Goal: Information Seeking & Learning: Understand process/instructions

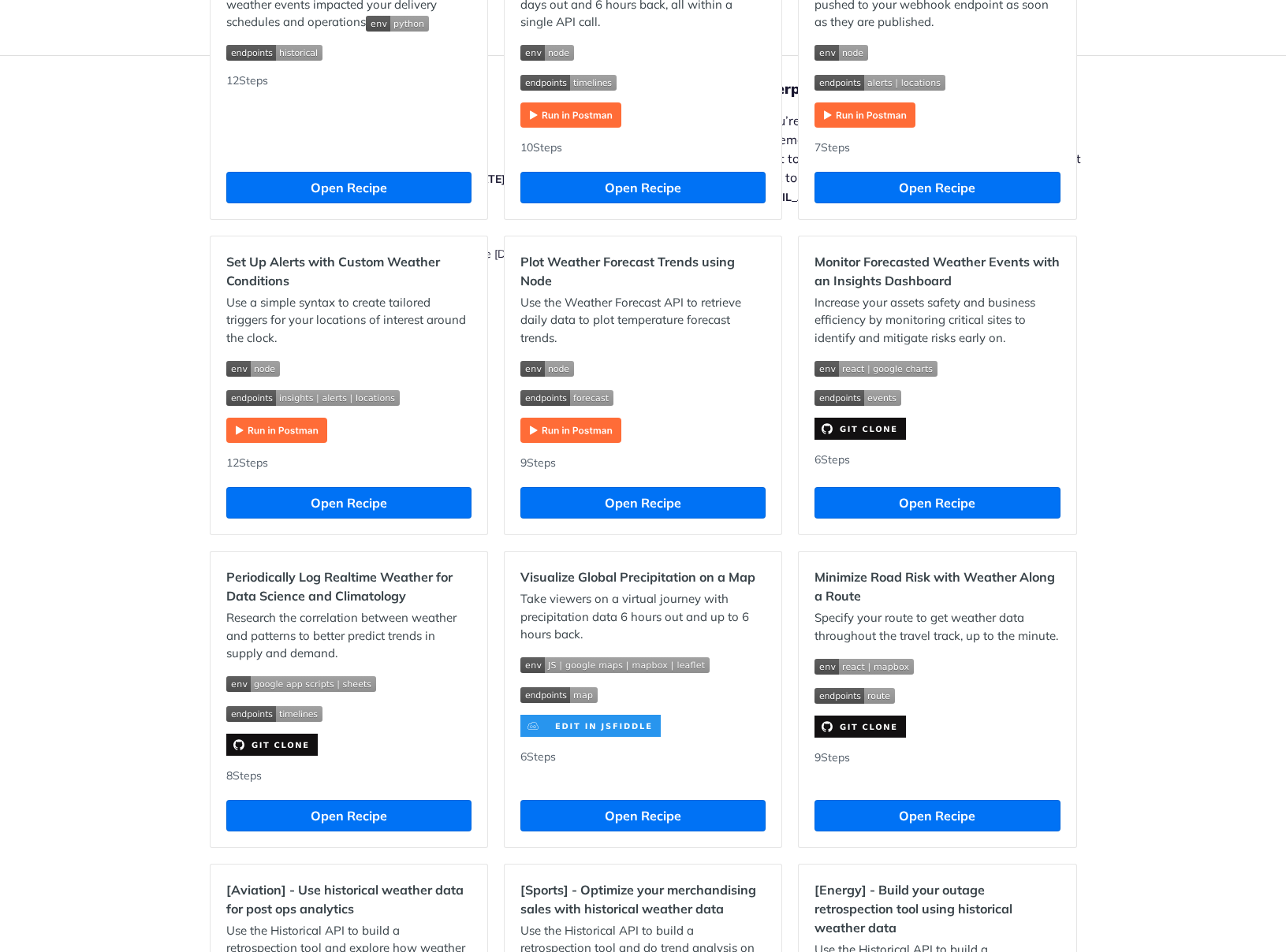
scroll to position [637, 0]
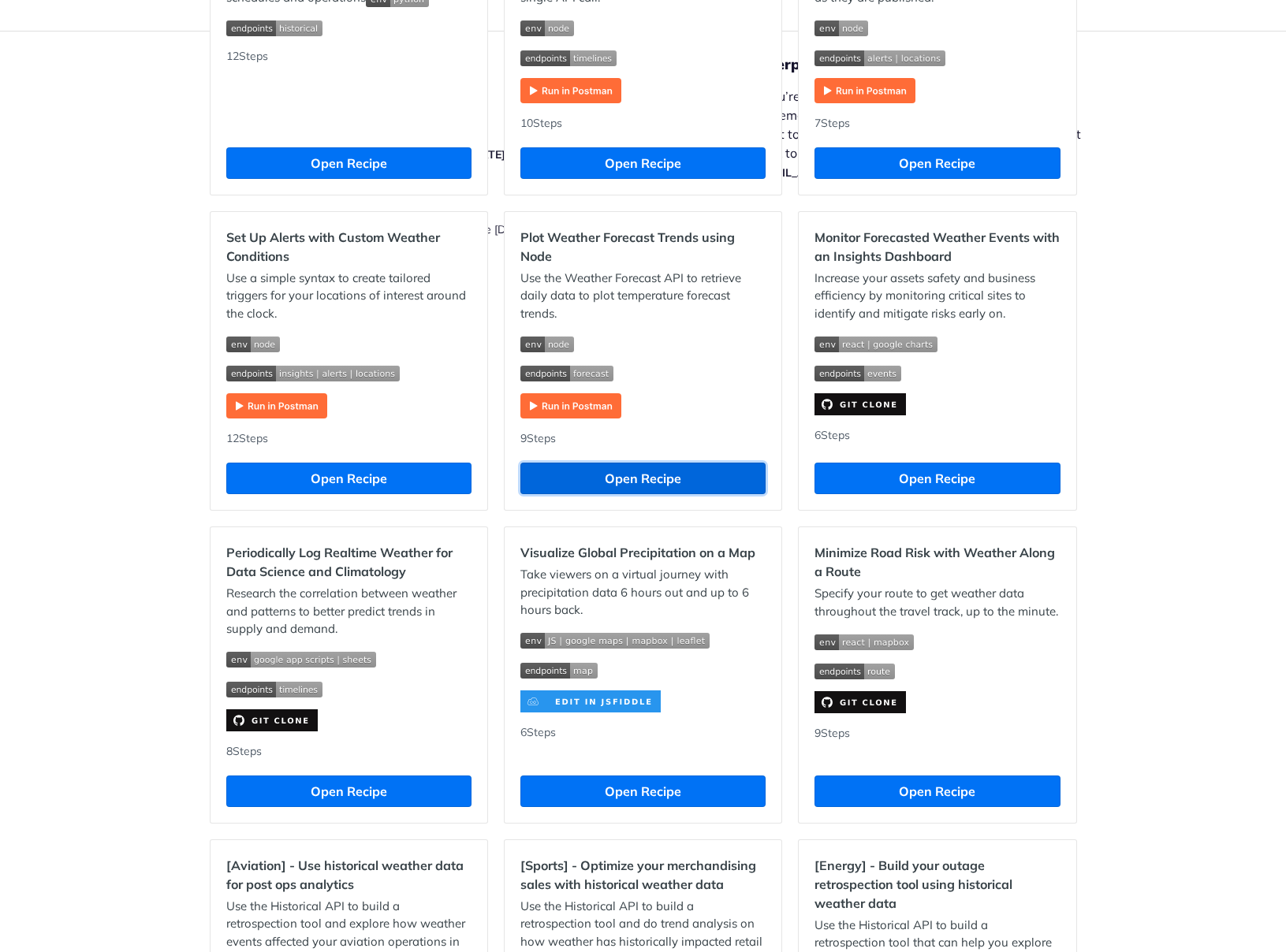
click at [652, 478] on button "Open Recipe" at bounding box center [642, 477] width 245 height 31
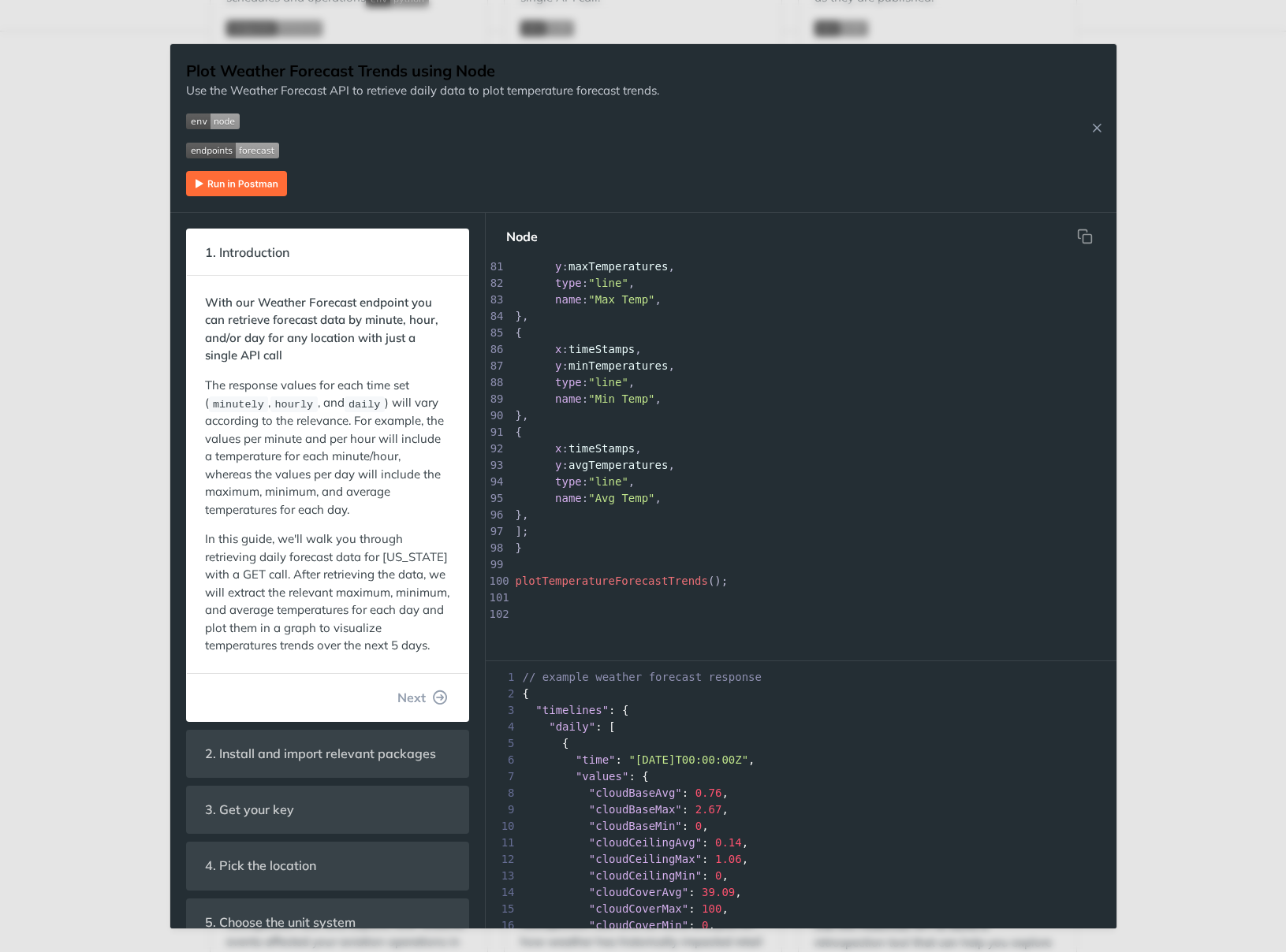
click at [1232, 381] on div "Jump to Content Reference Recipes FAQs Help Center Blog API Status Recipes Refe…" at bounding box center [643, 476] width 1286 height 952
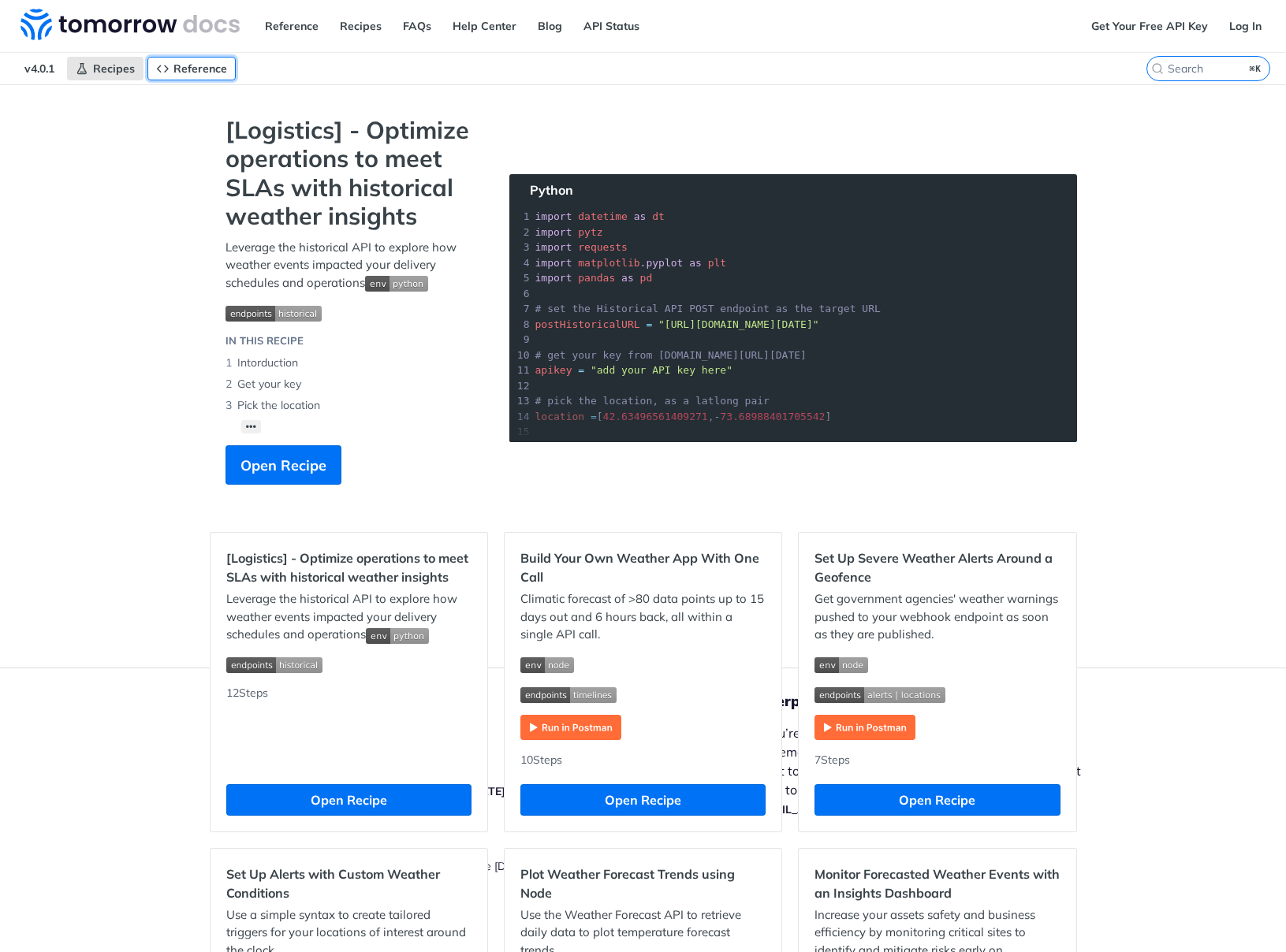
click at [189, 71] on span "Reference" at bounding box center [200, 68] width 54 height 14
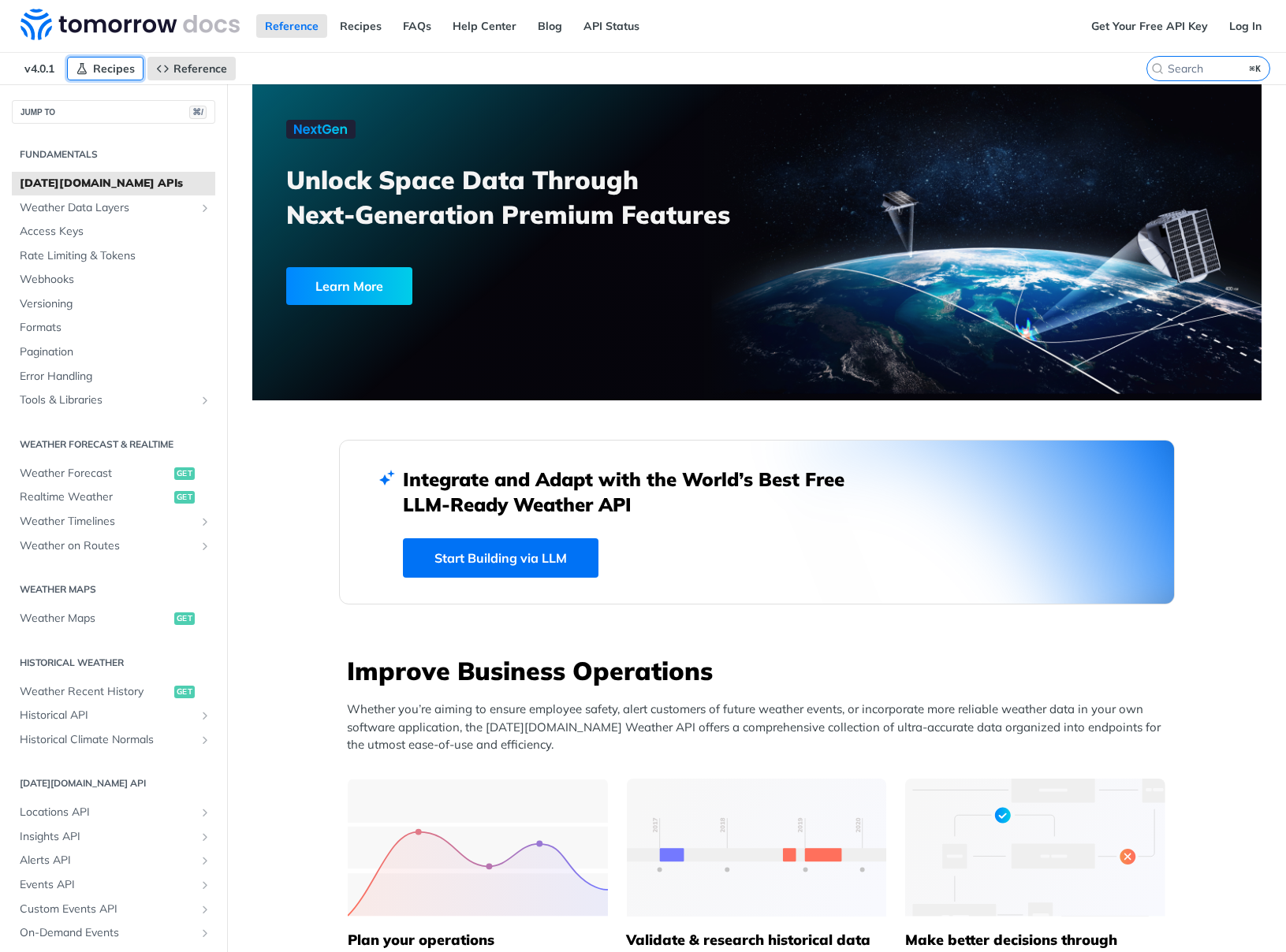
click at [91, 71] on link "Recipes" at bounding box center [105, 68] width 77 height 24
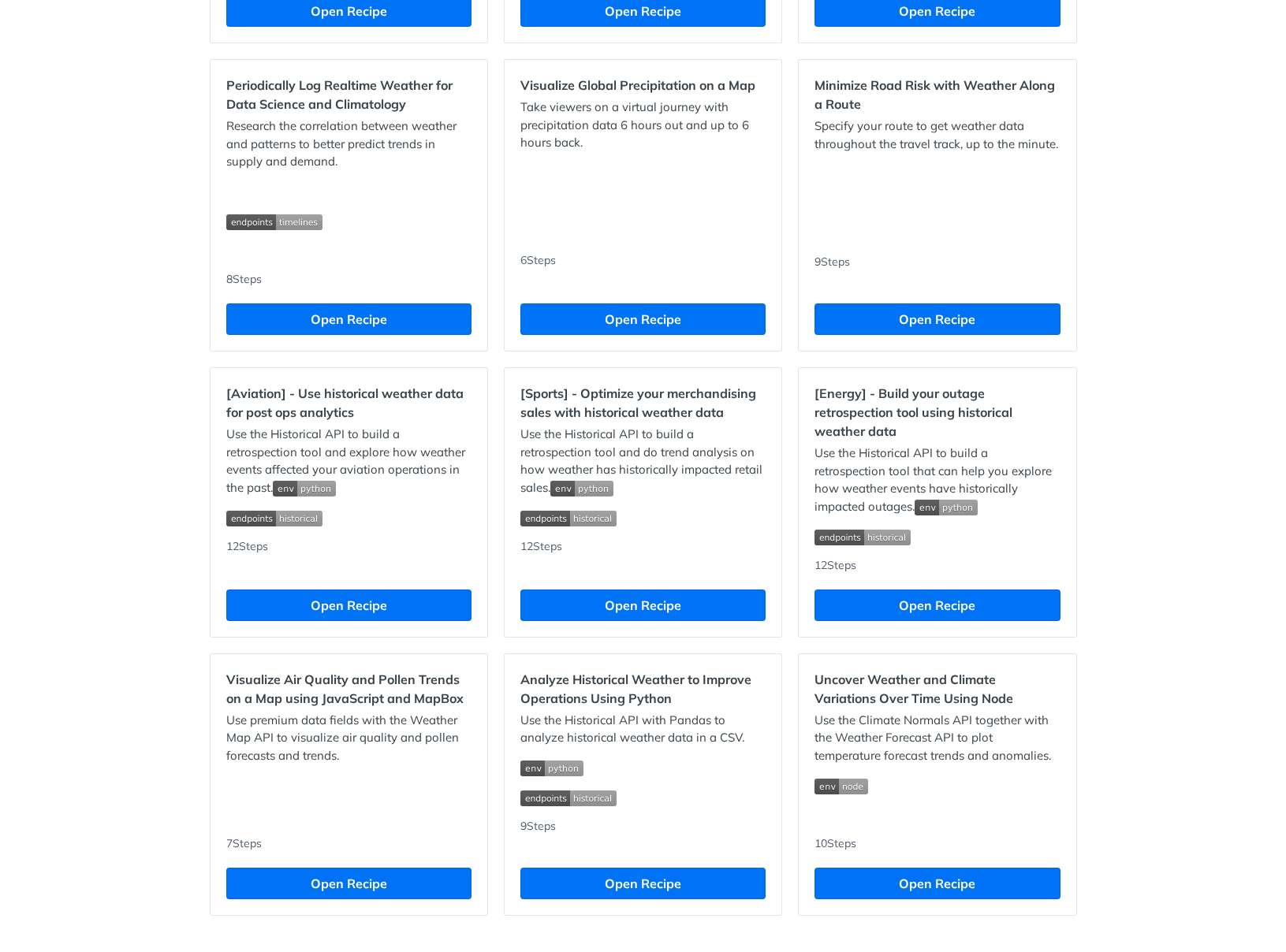
scroll to position [1135, 0]
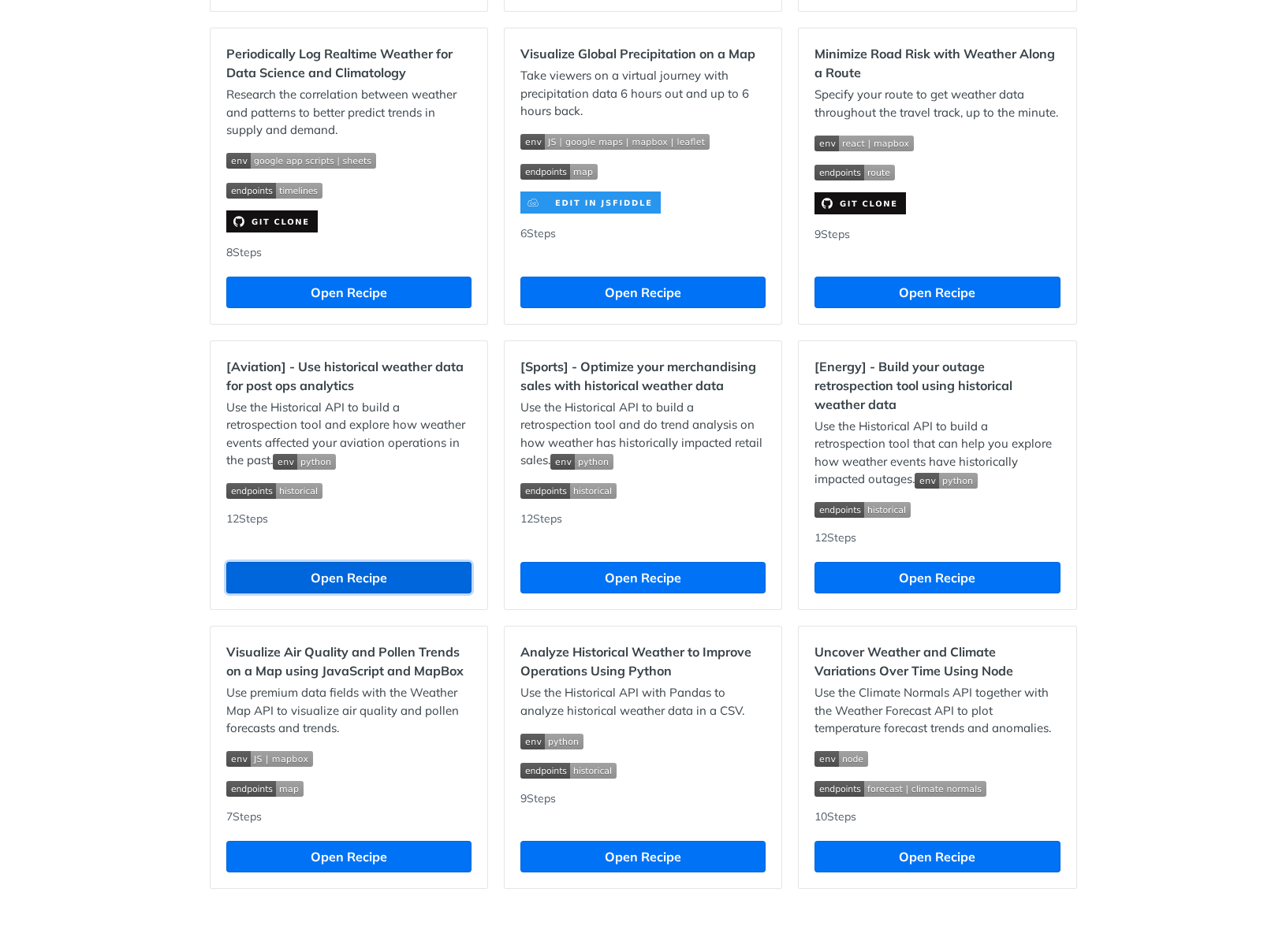
click at [367, 564] on button "Open Recipe" at bounding box center [348, 577] width 245 height 31
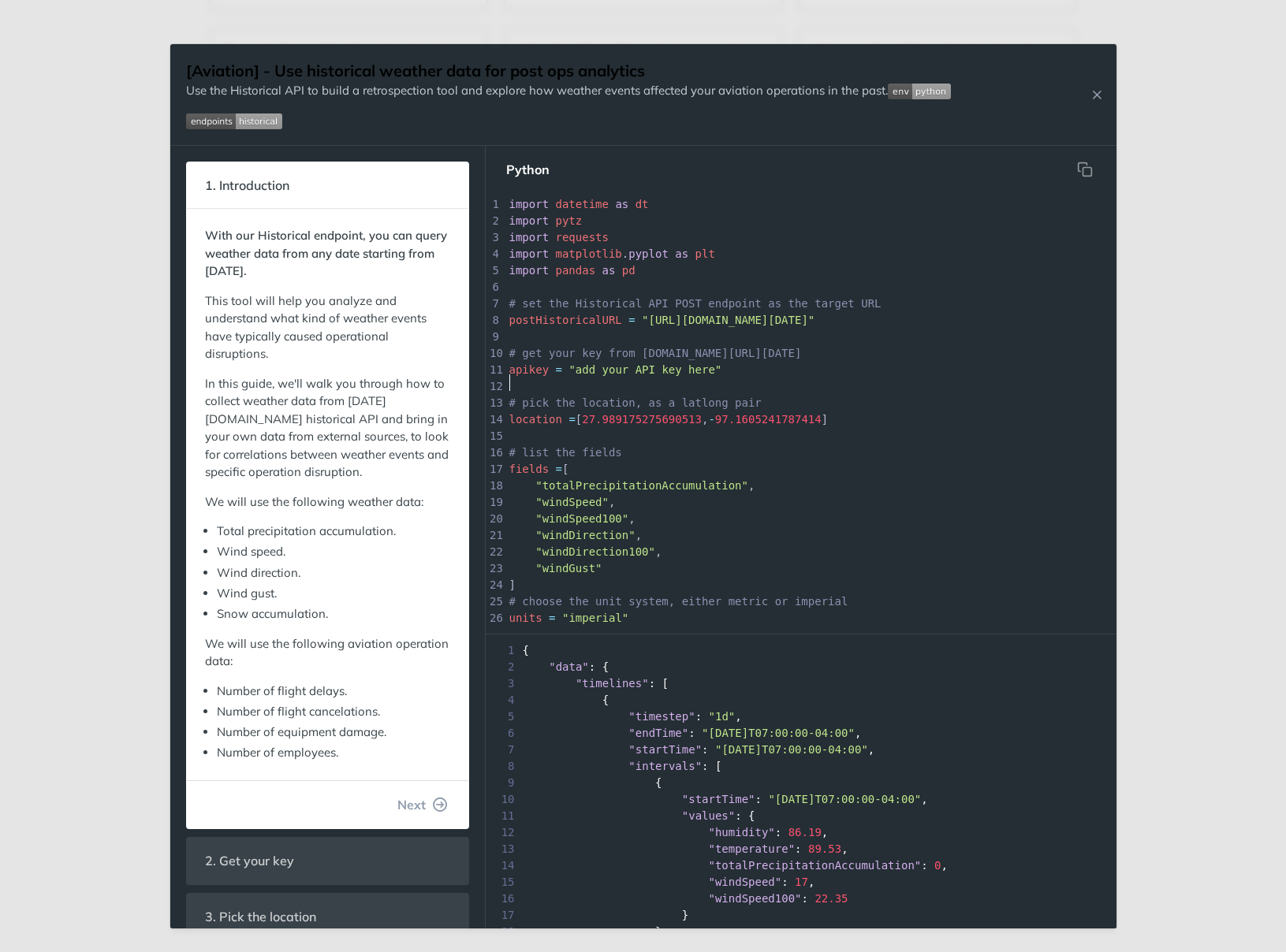
click at [771, 375] on pre "apikey = "add your API key here"" at bounding box center [983, 371] width 956 height 17
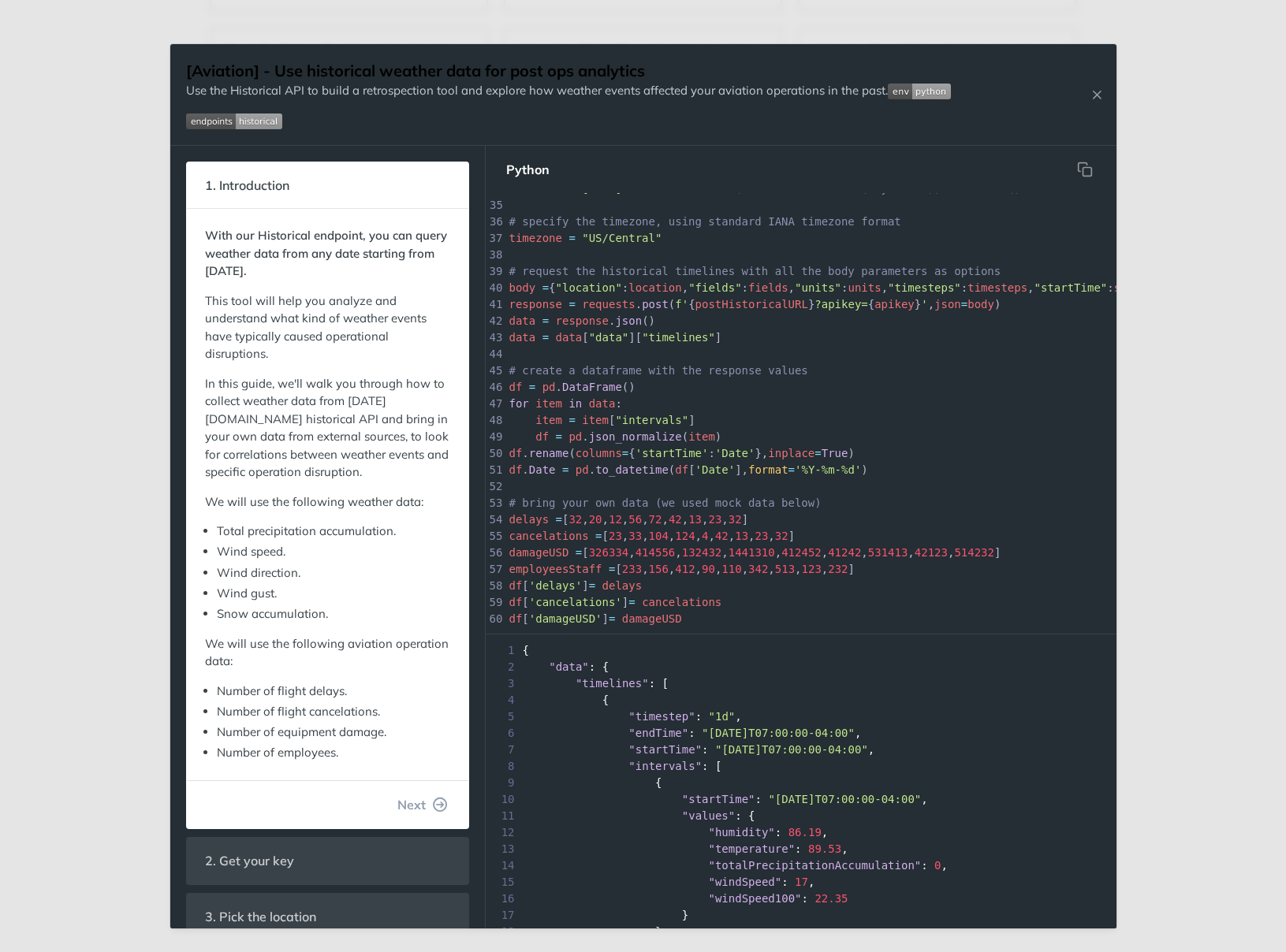
scroll to position [649, 0]
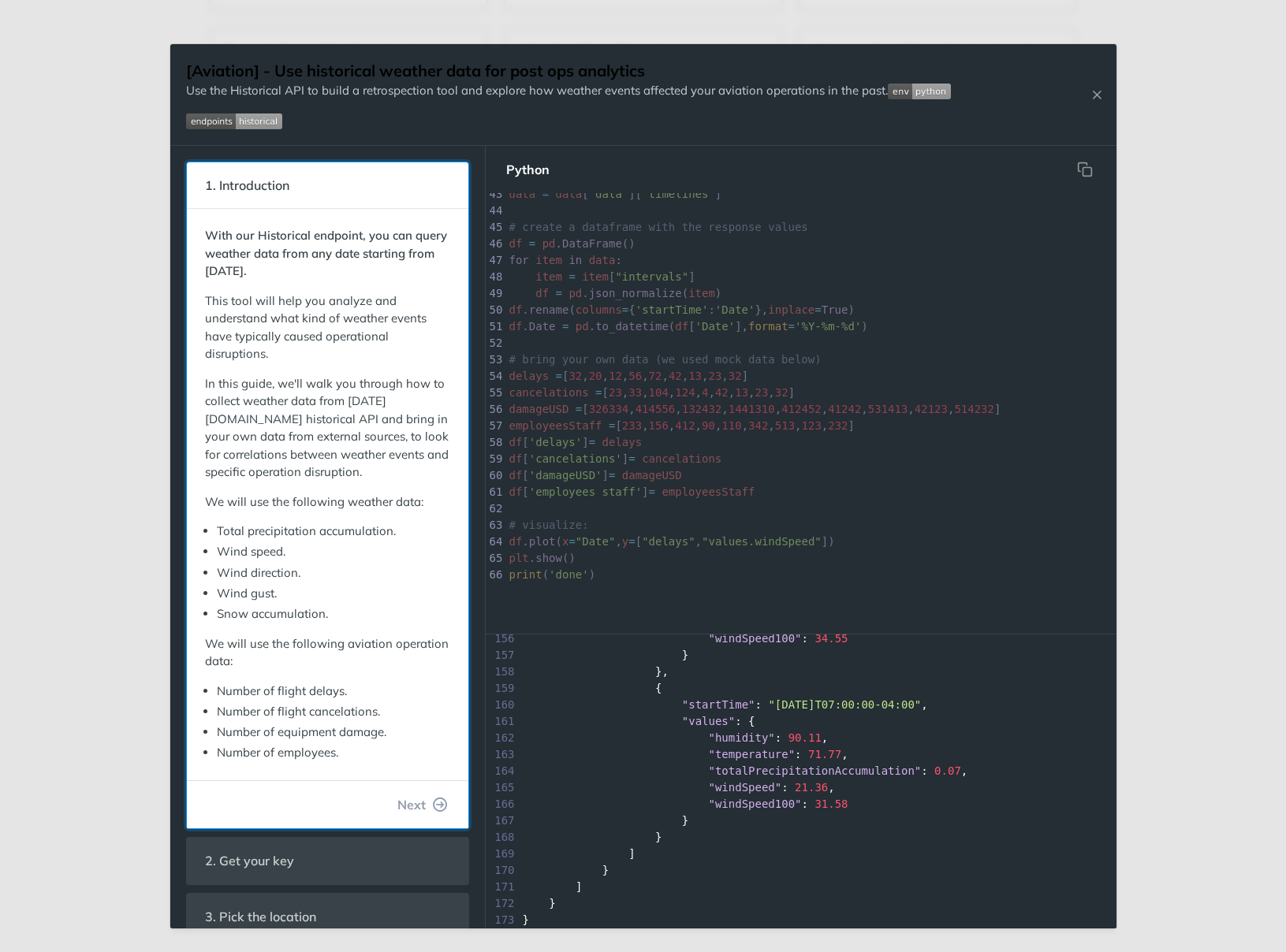
click at [331, 172] on header "1. Introduction" at bounding box center [328, 185] width 282 height 46
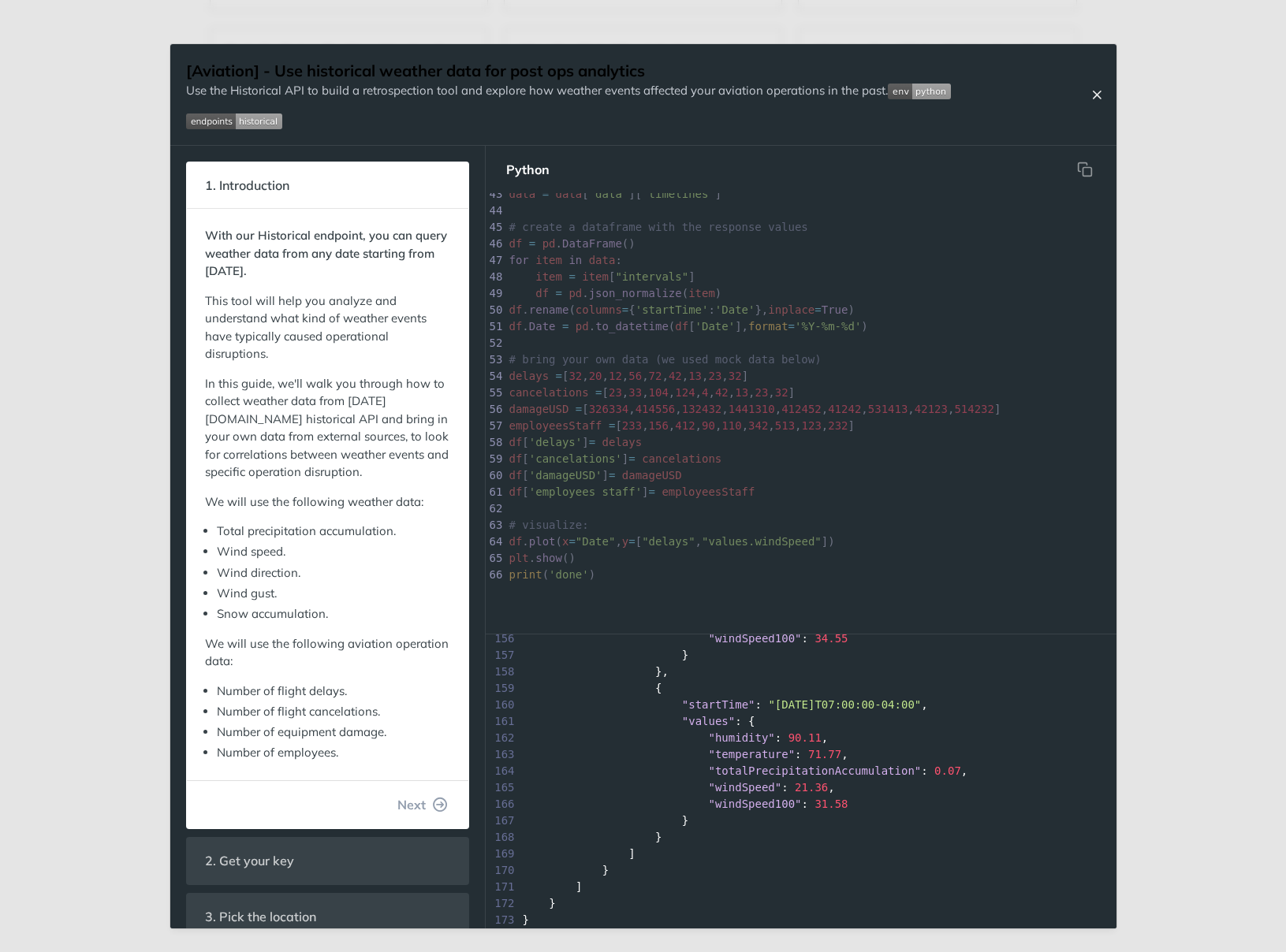
click at [1091, 94] on icon "Close Recipe" at bounding box center [1096, 95] width 14 height 14
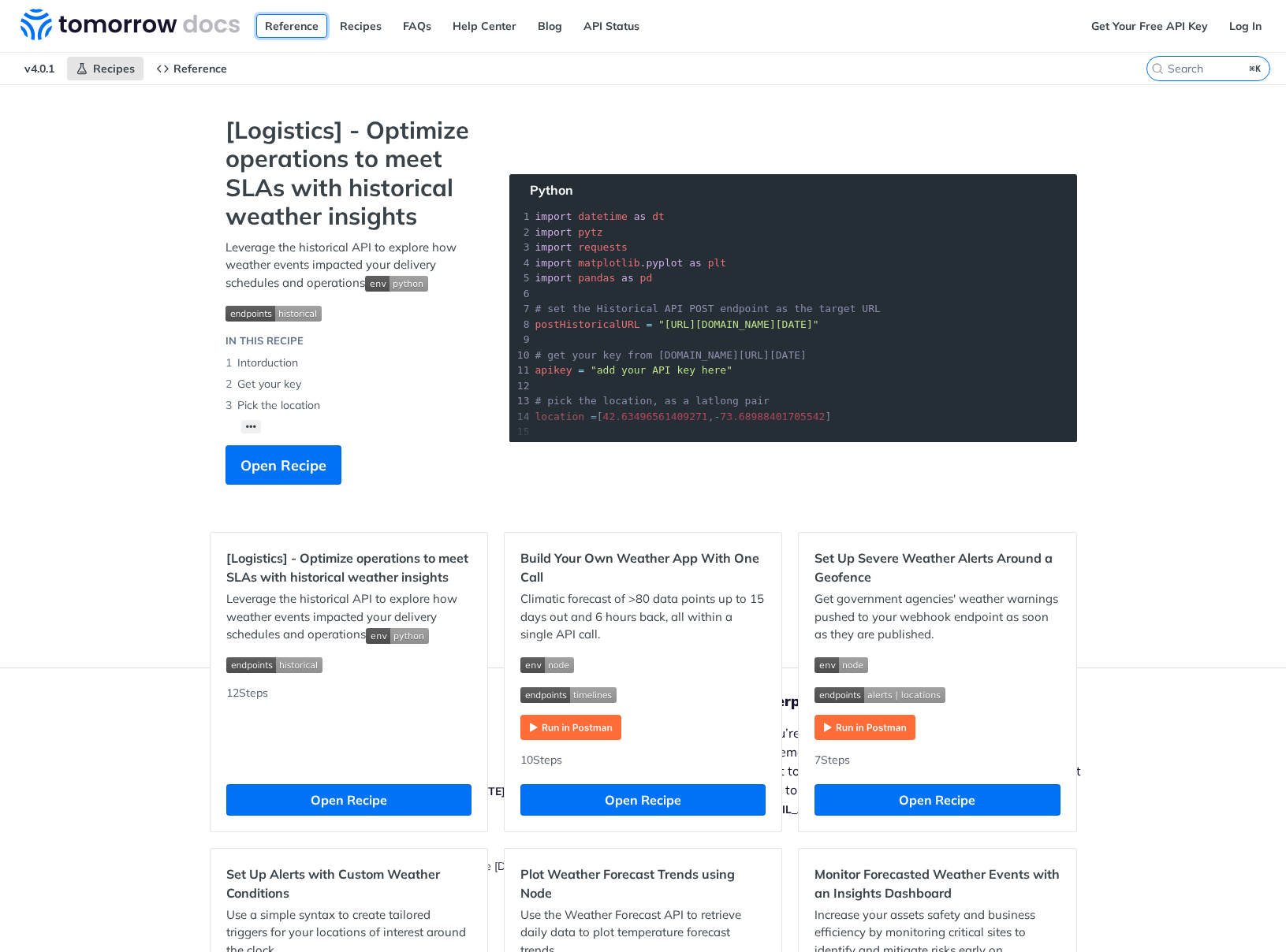
click at [300, 28] on link "Reference" at bounding box center [291, 26] width 71 height 24
